Goal: Task Accomplishment & Management: Manage account settings

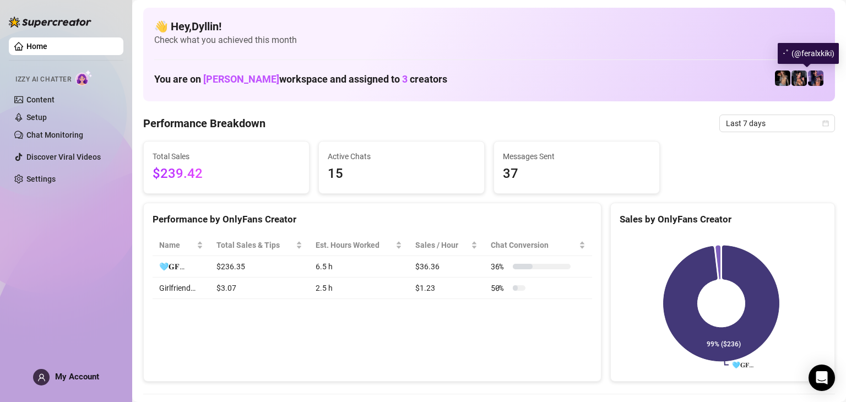
click at [808, 80] on img at bounding box center [815, 78] width 15 height 15
click at [42, 47] on link "Home" at bounding box center [36, 46] width 21 height 9
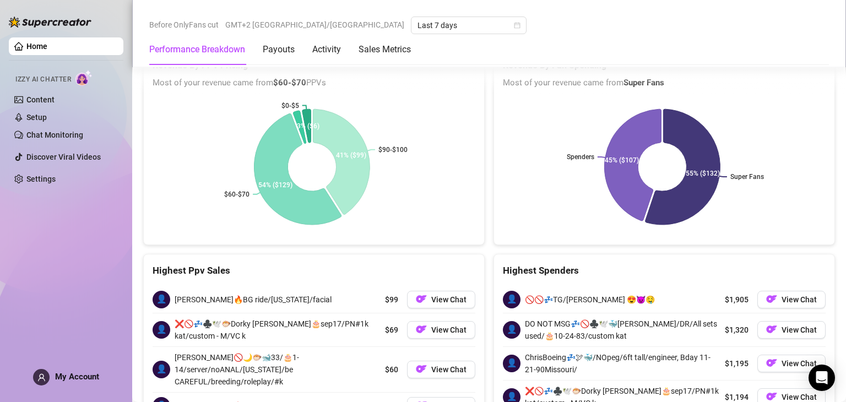
scroll to position [1610, 0]
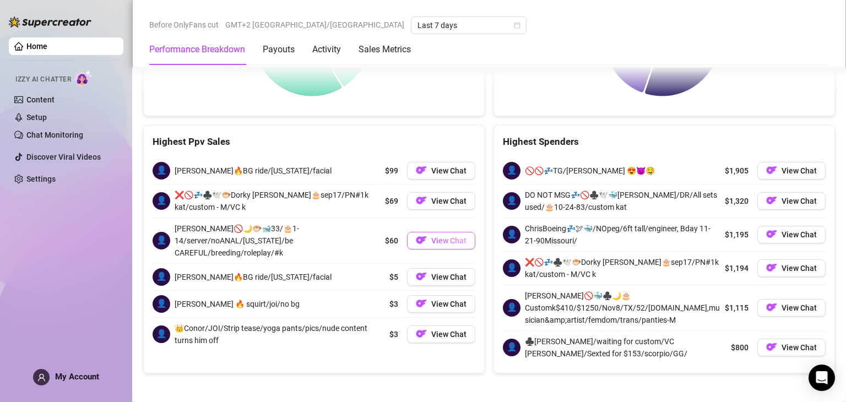
click at [433, 236] on button "View Chat" at bounding box center [441, 241] width 68 height 18
click at [424, 233] on button "View Chat" at bounding box center [441, 241] width 68 height 18
click at [65, 138] on link "Chat Monitoring" at bounding box center [54, 135] width 57 height 9
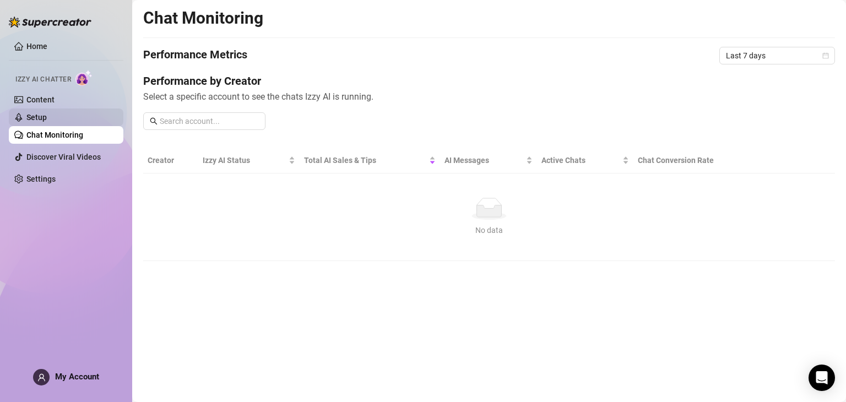
click at [47, 115] on link "Setup" at bounding box center [36, 117] width 20 height 9
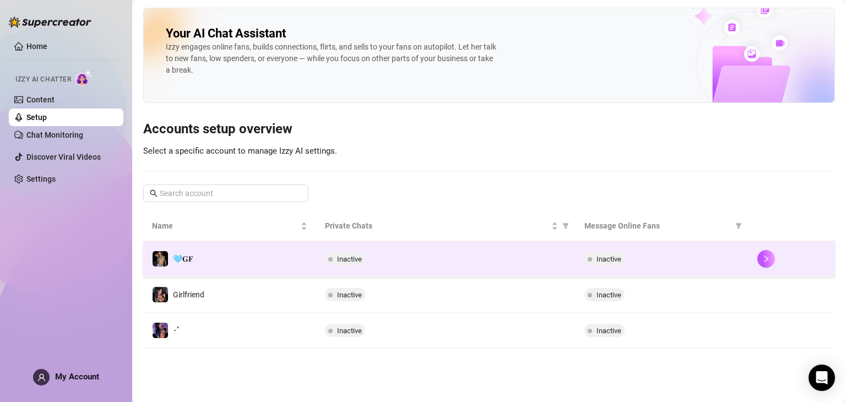
click at [360, 267] on td "Inactive" at bounding box center [446, 259] width 260 height 36
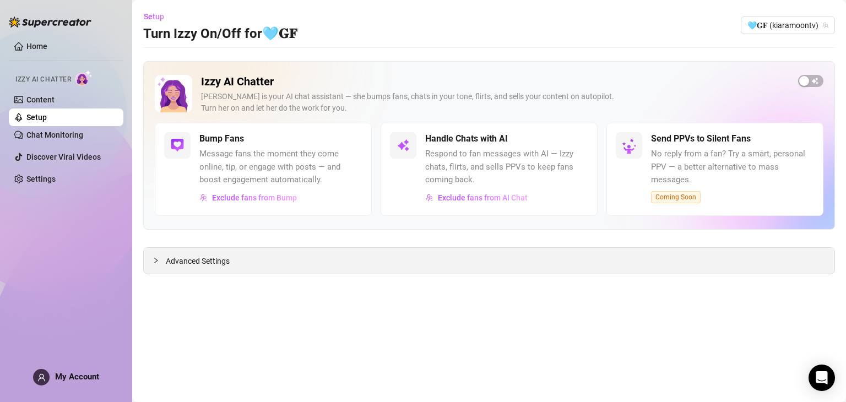
click at [285, 256] on div "Advanced Settings" at bounding box center [489, 261] width 691 height 26
click at [212, 258] on span "Advanced Settings" at bounding box center [198, 261] width 64 height 12
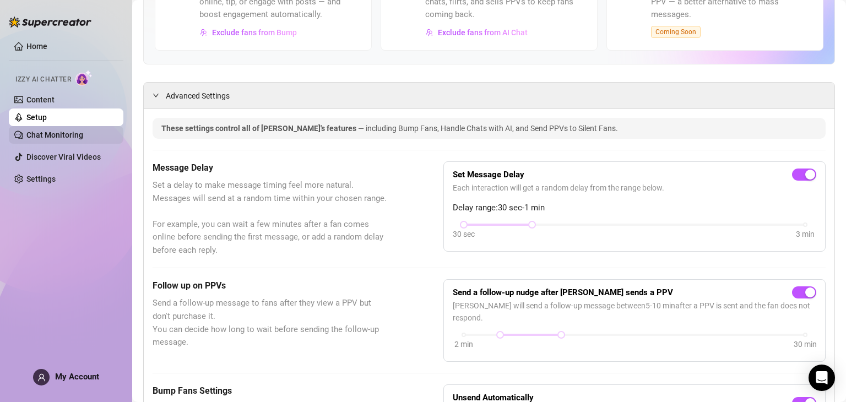
scroll to position [206, 0]
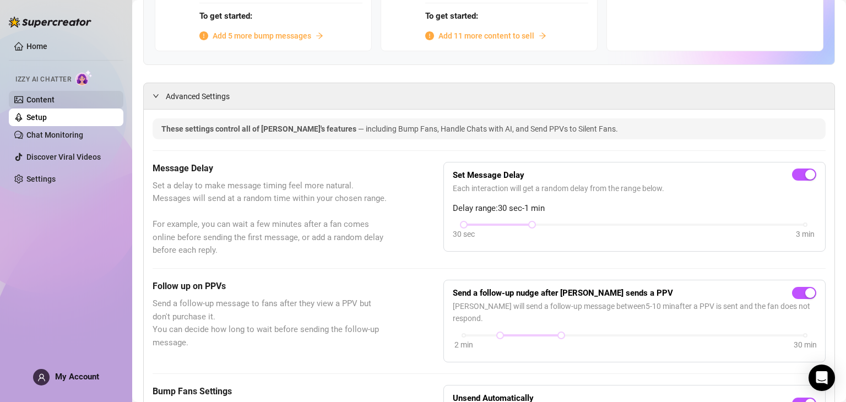
click at [44, 100] on link "Content" at bounding box center [40, 99] width 28 height 9
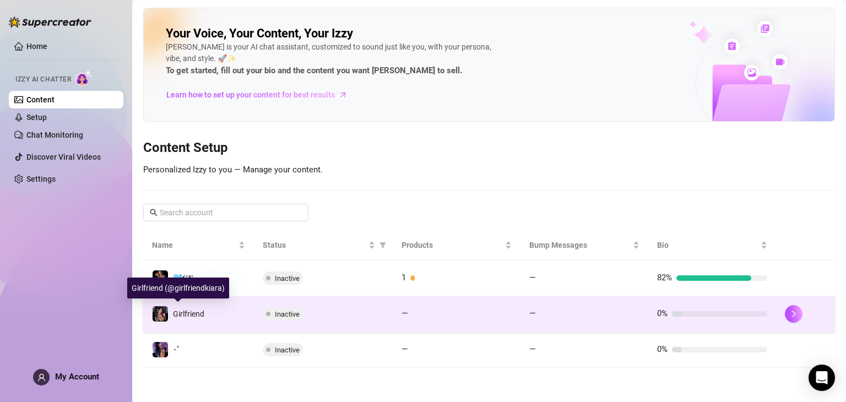
click at [180, 314] on span "Girlfriend" at bounding box center [188, 314] width 31 height 9
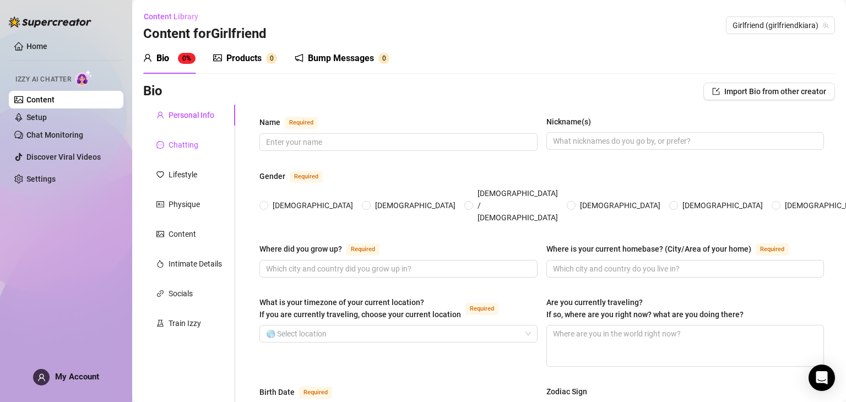
click at [178, 150] on div "Chatting" at bounding box center [184, 145] width 30 height 12
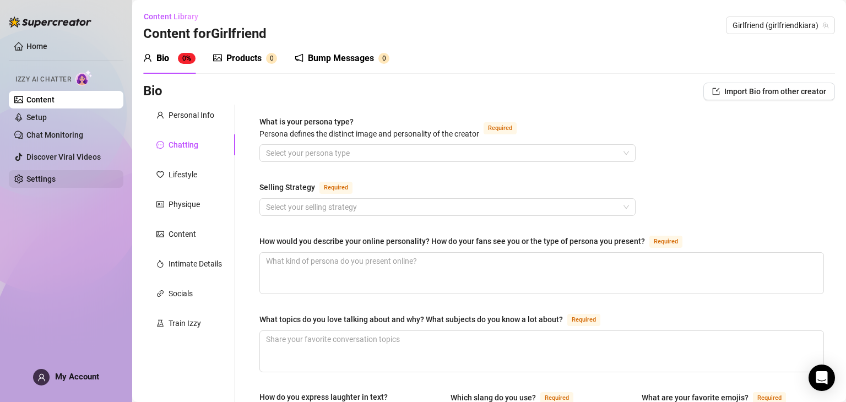
click at [50, 176] on link "Settings" at bounding box center [40, 179] width 29 height 9
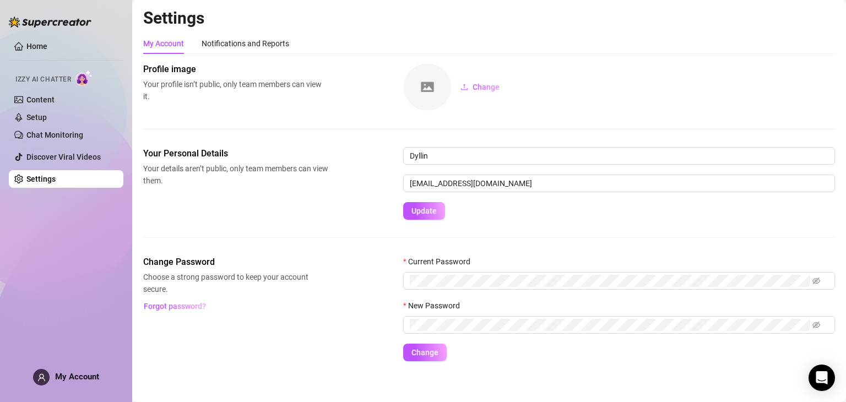
scroll to position [6, 0]
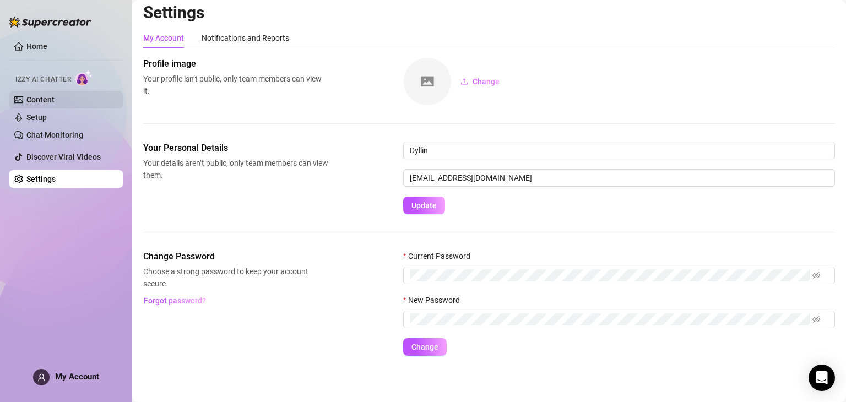
click at [31, 96] on link "Content" at bounding box center [40, 99] width 28 height 9
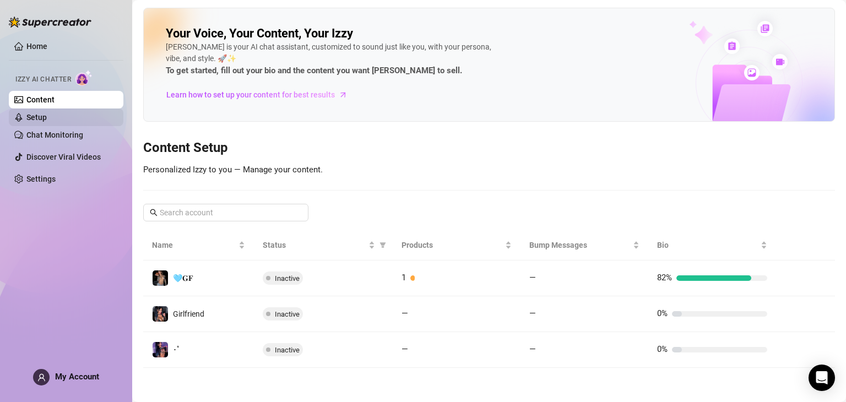
click at [45, 117] on link "Setup" at bounding box center [36, 117] width 20 height 9
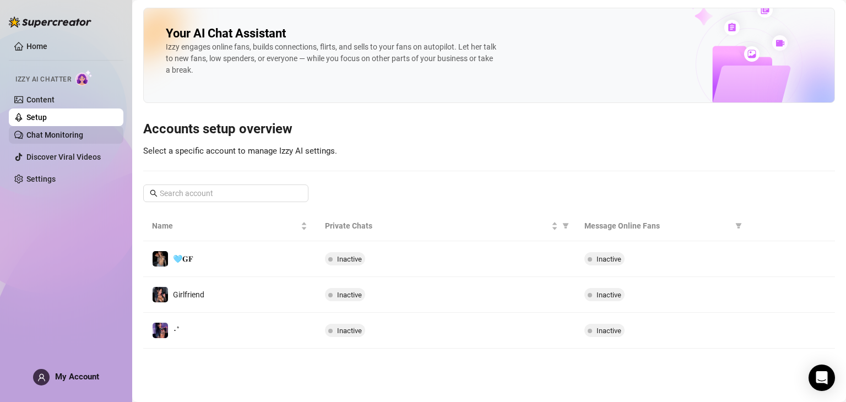
click at [51, 135] on link "Chat Monitoring" at bounding box center [54, 135] width 57 height 9
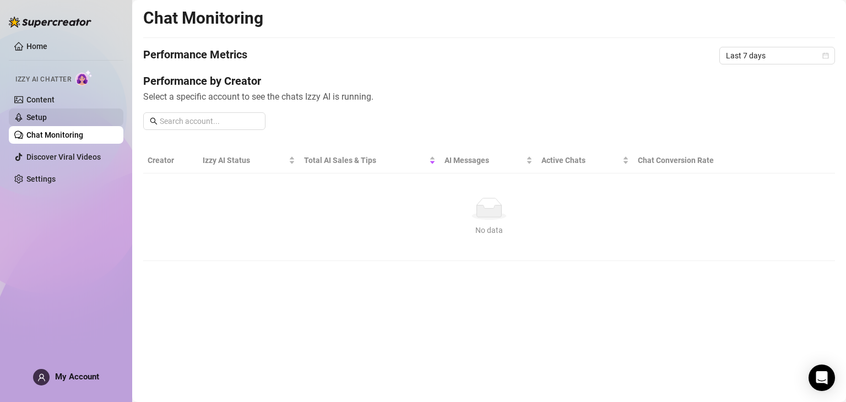
click at [44, 115] on link "Setup" at bounding box center [36, 117] width 20 height 9
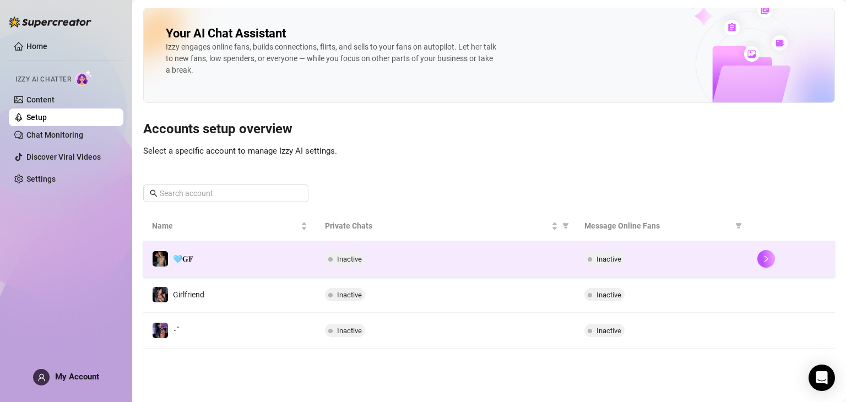
click at [347, 255] on span "Inactive" at bounding box center [349, 259] width 25 height 8
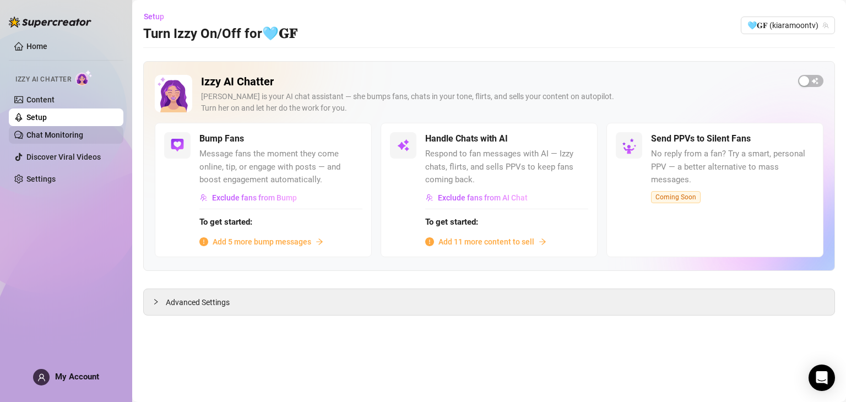
click at [35, 136] on link "Chat Monitoring" at bounding box center [54, 135] width 57 height 9
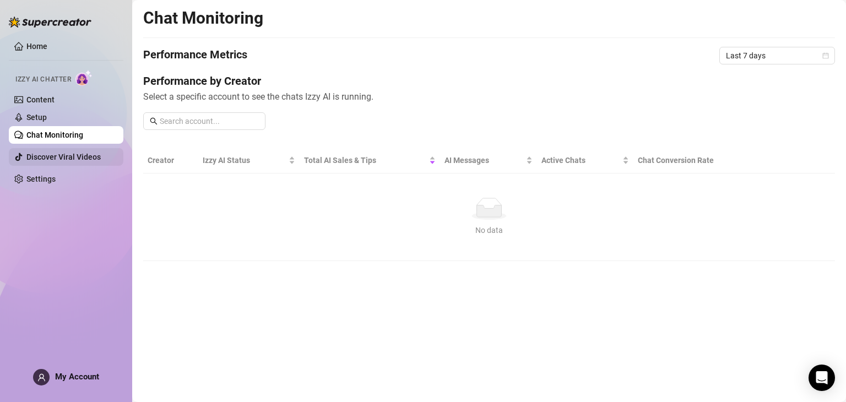
click at [37, 153] on link "Discover Viral Videos" at bounding box center [63, 157] width 74 height 9
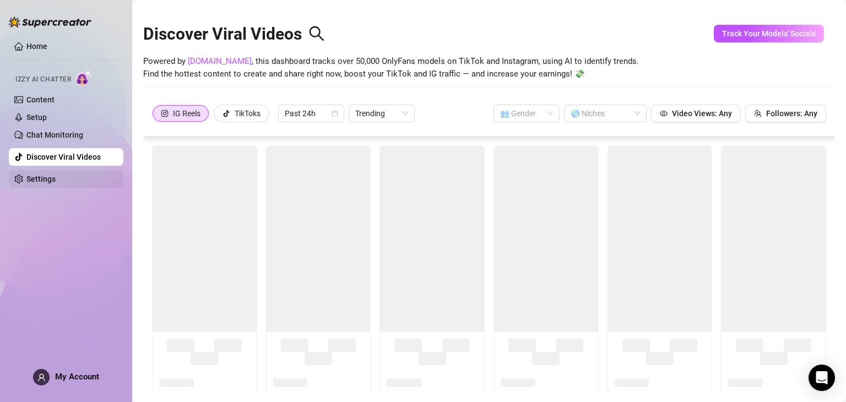
click at [44, 175] on link "Settings" at bounding box center [40, 179] width 29 height 9
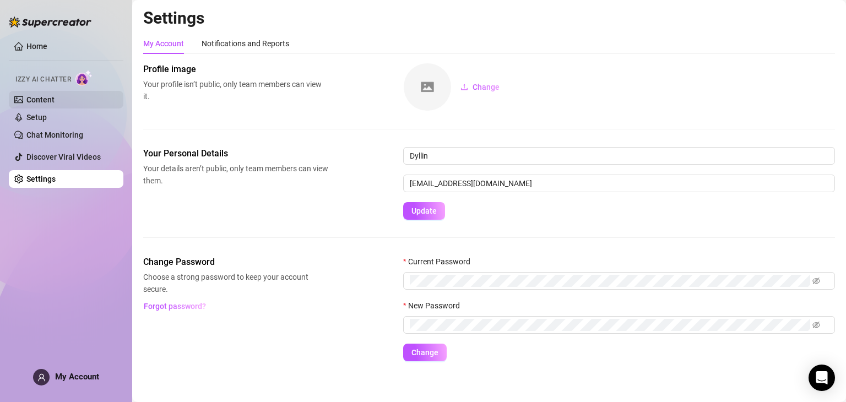
click at [40, 95] on link "Content" at bounding box center [40, 99] width 28 height 9
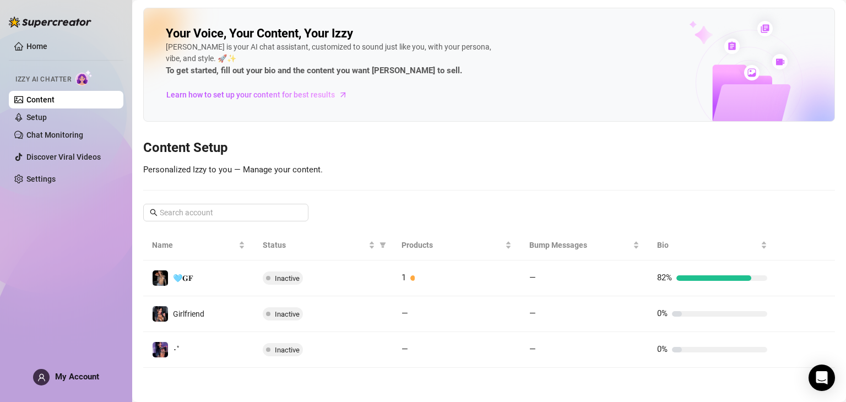
click at [45, 82] on span "Izzy AI Chatter" at bounding box center [43, 79] width 56 height 10
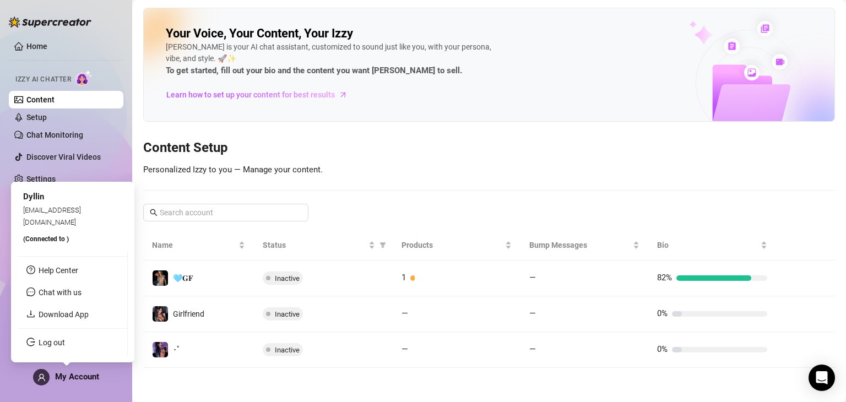
click at [65, 377] on span "My Account" at bounding box center [77, 377] width 44 height 10
